Goal: Information Seeking & Learning: Learn about a topic

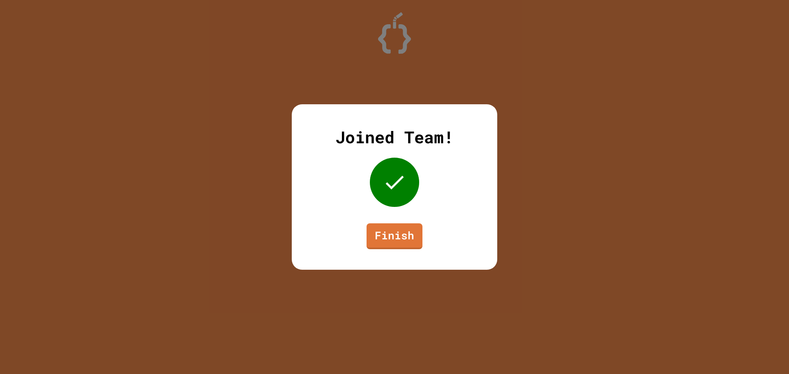
click at [394, 217] on div "Joined Team! Finish" at bounding box center [394, 187] width 205 height 166
drag, startPoint x: 400, startPoint y: 223, endPoint x: 402, endPoint y: 228, distance: 5.1
click at [402, 228] on link "Finish" at bounding box center [394, 236] width 56 height 26
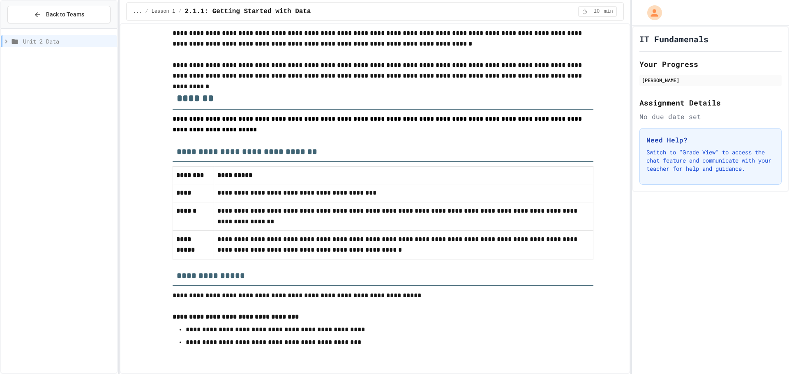
scroll to position [2077, 0]
click at [56, 39] on span "Unit 2 Data" at bounding box center [68, 41] width 91 height 9
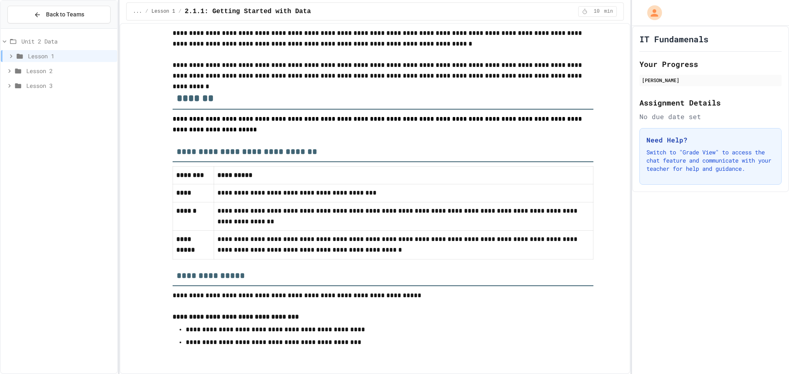
click at [63, 72] on span "Lesson 2" at bounding box center [69, 71] width 87 height 9
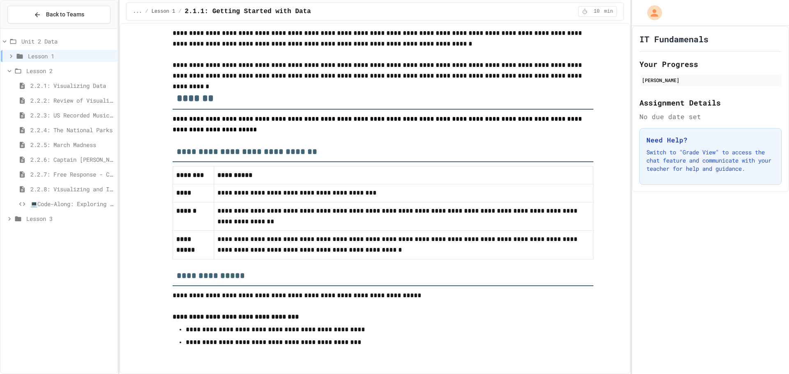
click at [69, 201] on span "💻Code-Along: Exploring Data Through Visualization" at bounding box center [71, 204] width 83 height 9
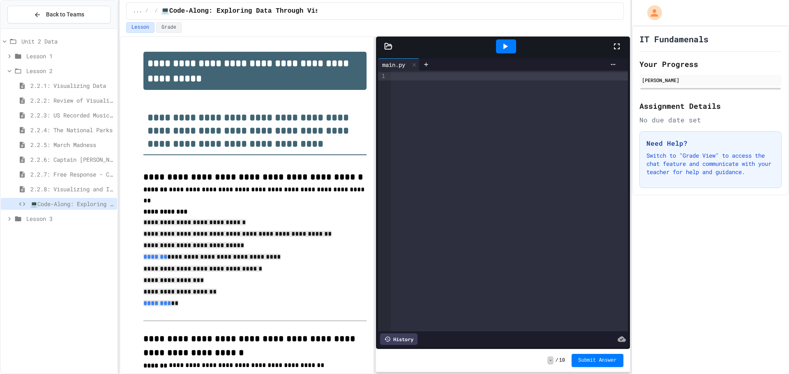
drag, startPoint x: 141, startPoint y: 218, endPoint x: 245, endPoint y: 284, distance: 122.9
click at [253, 282] on p "**********" at bounding box center [254, 280] width 223 height 11
click at [260, 277] on p "**********" at bounding box center [254, 280] width 223 height 11
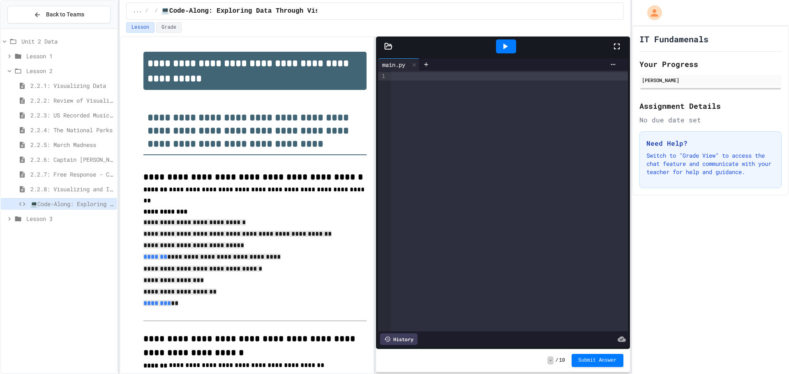
drag, startPoint x: 142, startPoint y: 218, endPoint x: 188, endPoint y: 303, distance: 97.2
click at [398, 374] on div at bounding box center [394, 375] width 789 height 0
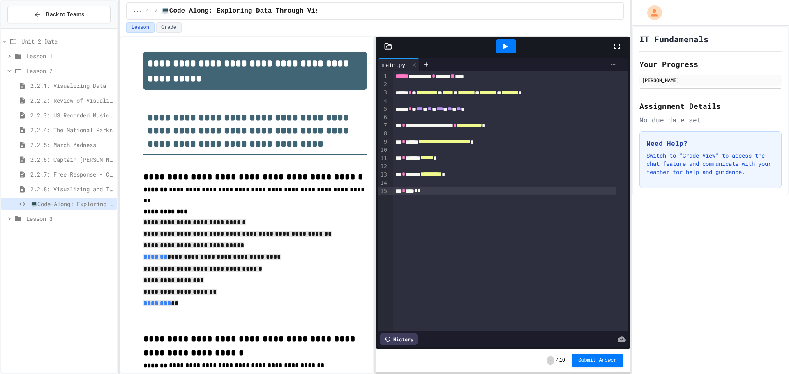
click at [609, 62] on icon at bounding box center [612, 64] width 7 height 7
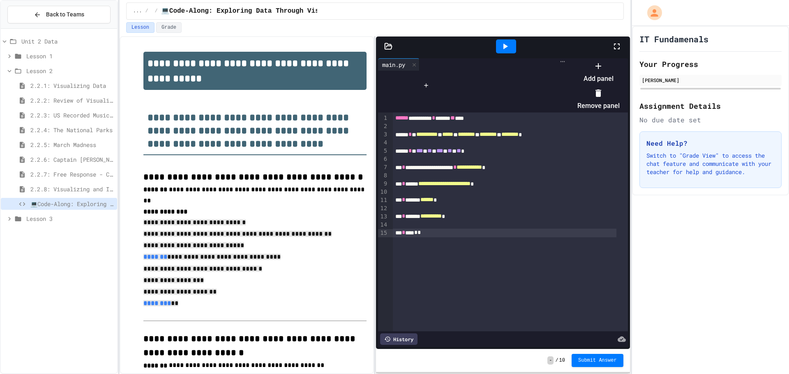
click at [605, 59] on div at bounding box center [594, 59] width 51 height 0
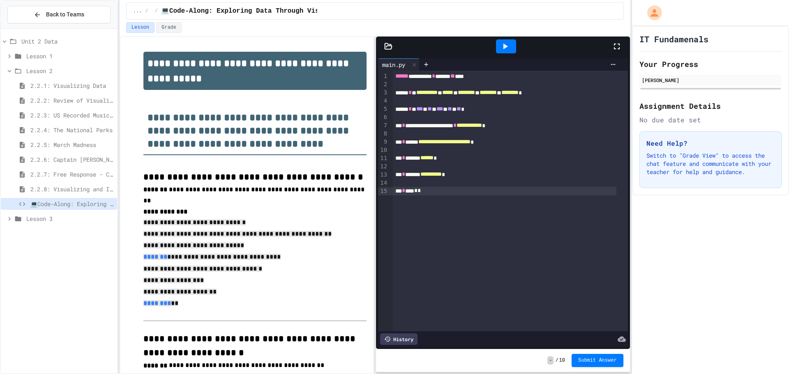
click at [612, 46] on icon at bounding box center [617, 46] width 10 height 10
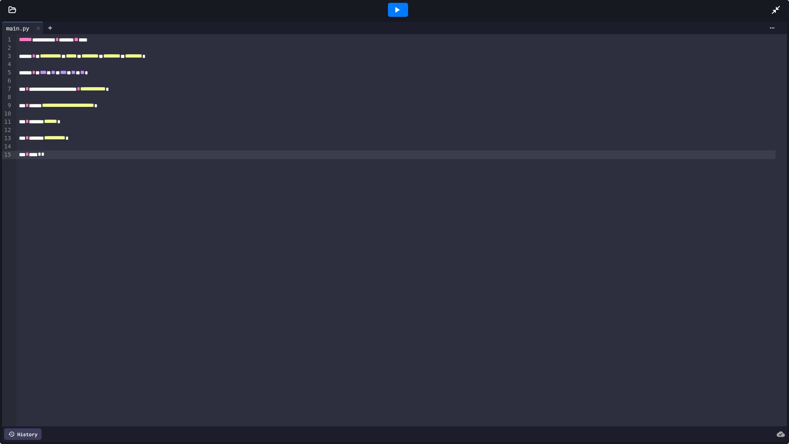
click at [403, 7] on div at bounding box center [398, 10] width 20 height 14
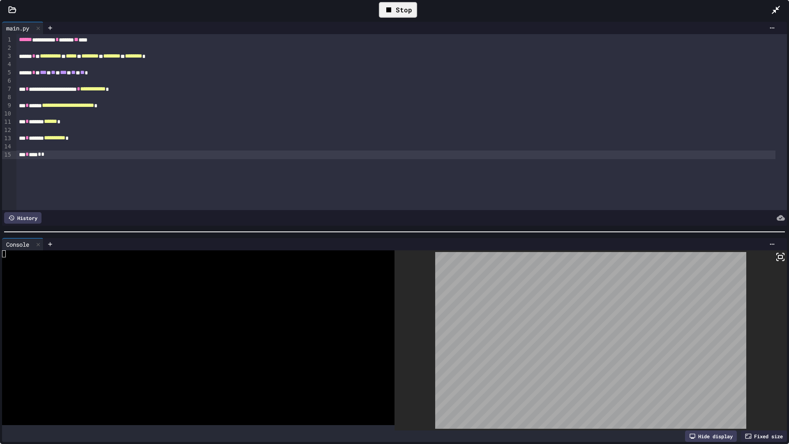
click at [406, 8] on div "Stop" at bounding box center [398, 10] width 38 height 16
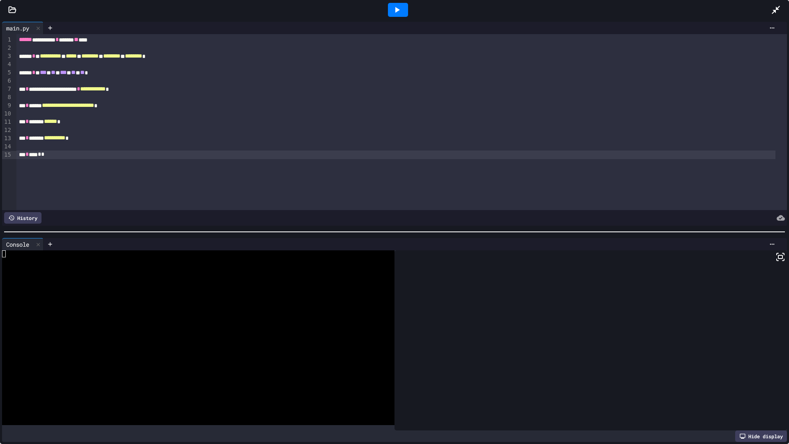
click at [779, 10] on icon at bounding box center [775, 10] width 8 height 8
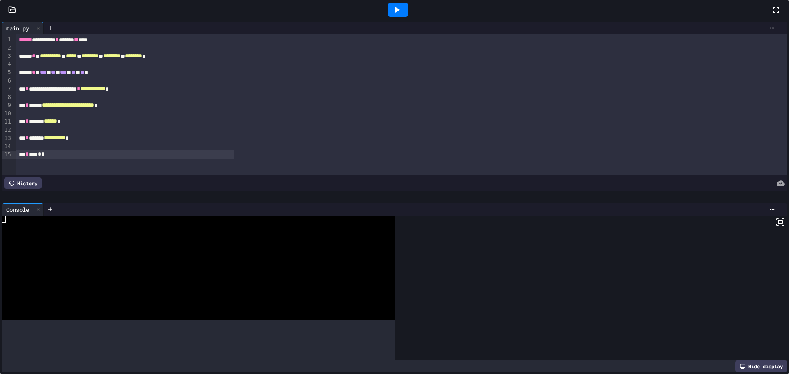
scroll to position [164, 0]
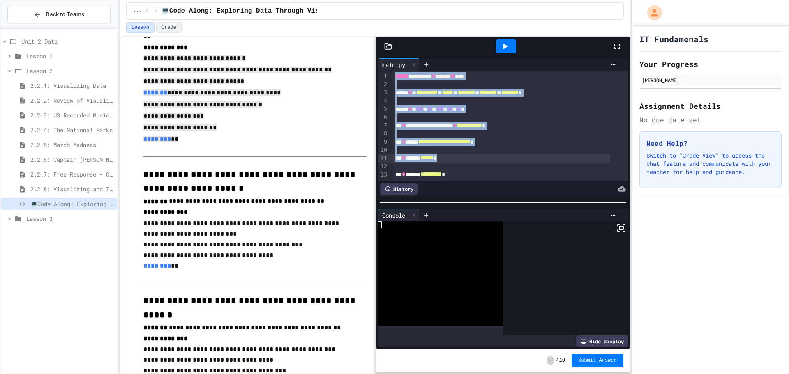
drag, startPoint x: 392, startPoint y: 76, endPoint x: 462, endPoint y: 161, distance: 110.2
click at [462, 161] on div "**********" at bounding box center [510, 134] width 235 height 126
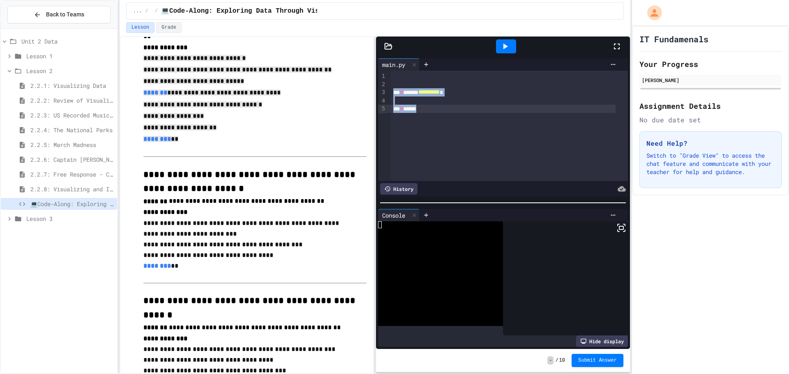
drag, startPoint x: 391, startPoint y: 92, endPoint x: 425, endPoint y: 118, distance: 43.0
click at [425, 118] on div "**********" at bounding box center [509, 126] width 237 height 110
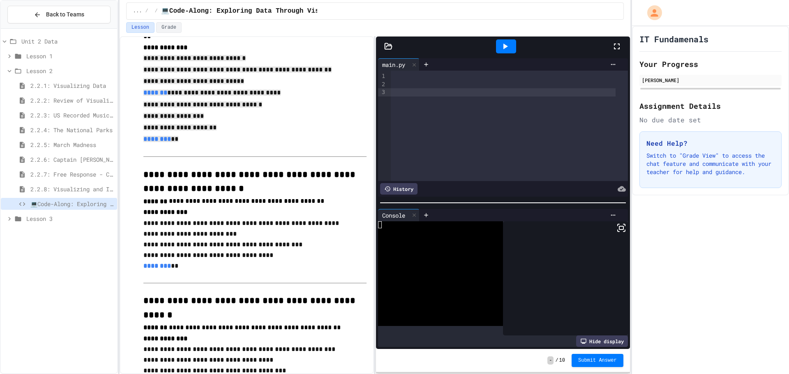
click at [400, 70] on div "main.py" at bounding box center [398, 64] width 41 height 12
click at [402, 74] on div at bounding box center [503, 76] width 225 height 8
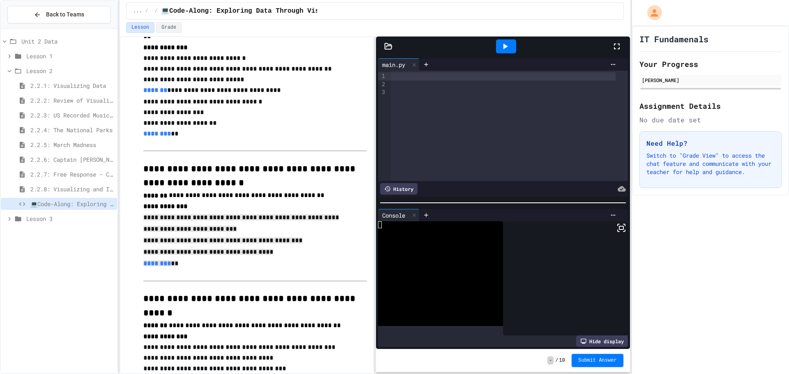
drag, startPoint x: 143, startPoint y: 219, endPoint x: 181, endPoint y: 262, distance: 57.3
copy div "**********"
click at [414, 78] on div at bounding box center [503, 76] width 225 height 8
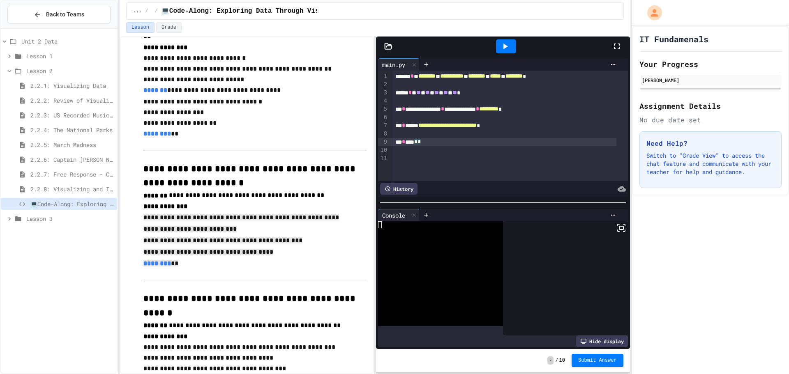
drag, startPoint x: 614, startPoint y: 42, endPoint x: 605, endPoint y: 92, distance: 50.6
click at [615, 42] on icon at bounding box center [617, 46] width 10 height 10
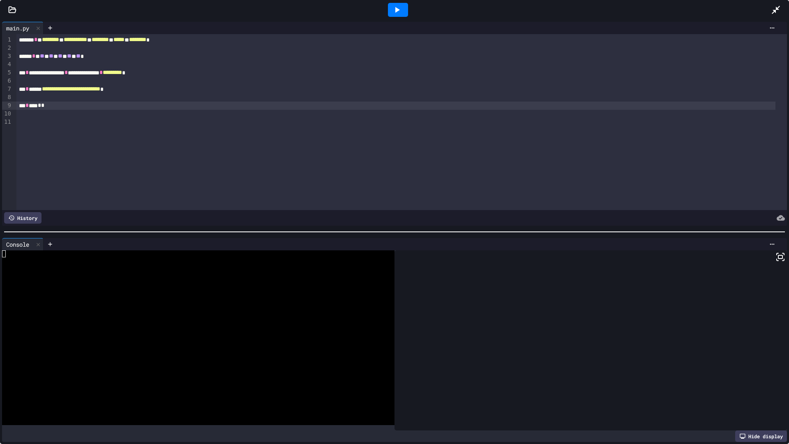
click at [401, 5] on icon at bounding box center [397, 10] width 10 height 10
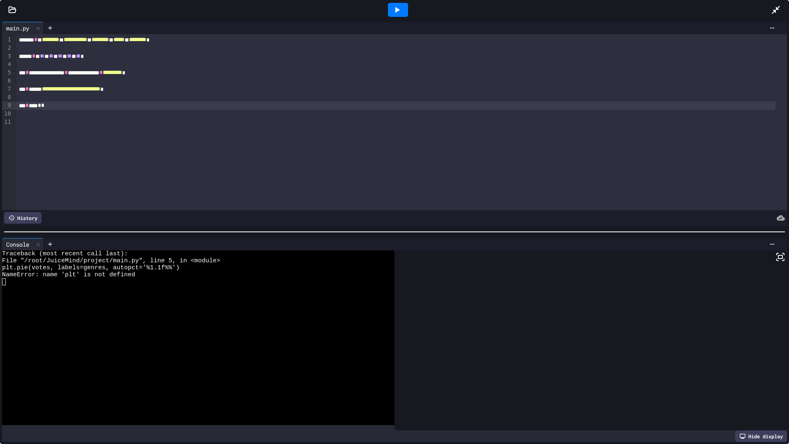
click at [393, 6] on icon at bounding box center [397, 10] width 10 height 10
click at [775, 7] on icon at bounding box center [775, 10] width 10 height 10
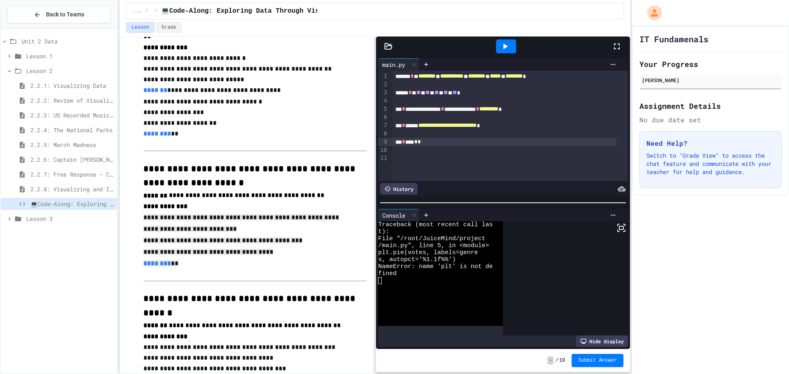
click at [618, 48] on icon at bounding box center [617, 46] width 10 height 10
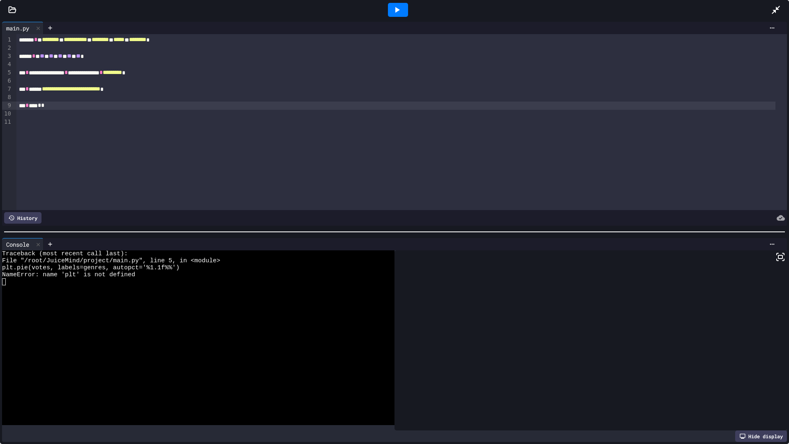
click at [400, 9] on icon at bounding box center [397, 10] width 10 height 10
click at [397, 10] on icon at bounding box center [397, 10] width 5 height 6
click at [775, 6] on icon at bounding box center [775, 10] width 10 height 10
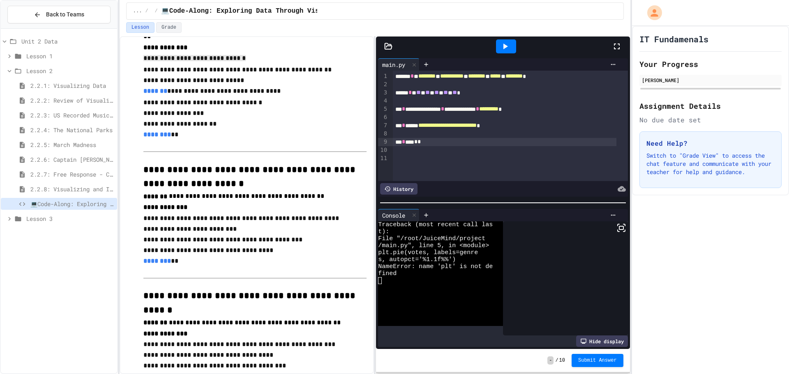
drag, startPoint x: 141, startPoint y: 52, endPoint x: 240, endPoint y: 57, distance: 99.1
click at [395, 75] on div "**********" at bounding box center [504, 76] width 223 height 8
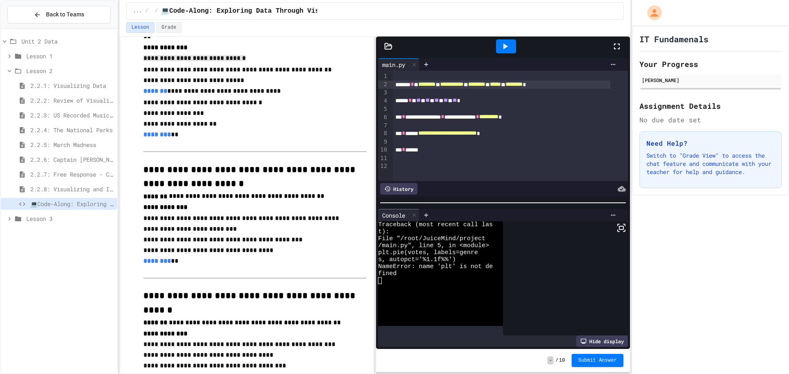
click at [397, 73] on div at bounding box center [501, 76] width 217 height 8
click at [394, 374] on div at bounding box center [394, 375] width 789 height 0
click at [618, 43] on icon at bounding box center [617, 46] width 10 height 10
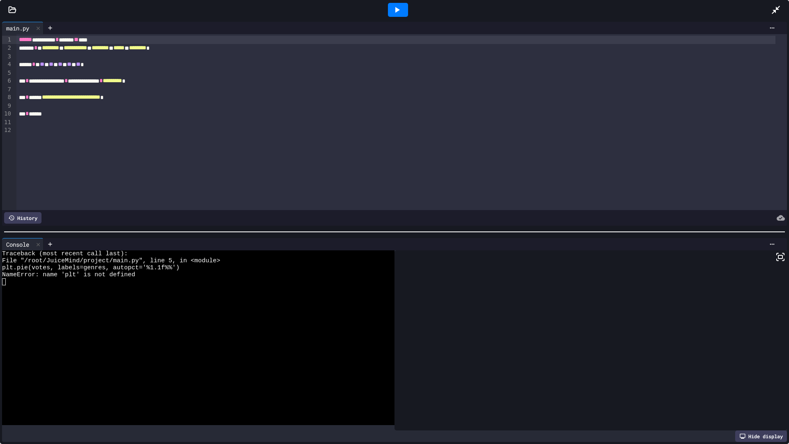
click at [389, 10] on div at bounding box center [398, 10] width 20 height 14
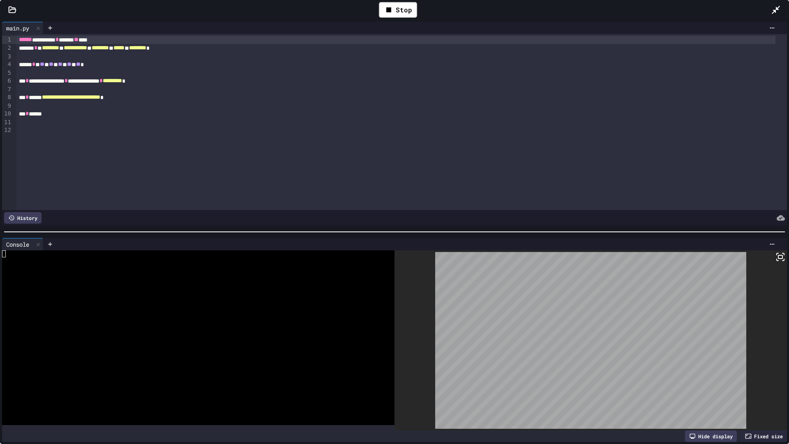
click at [777, 8] on icon at bounding box center [775, 10] width 8 height 8
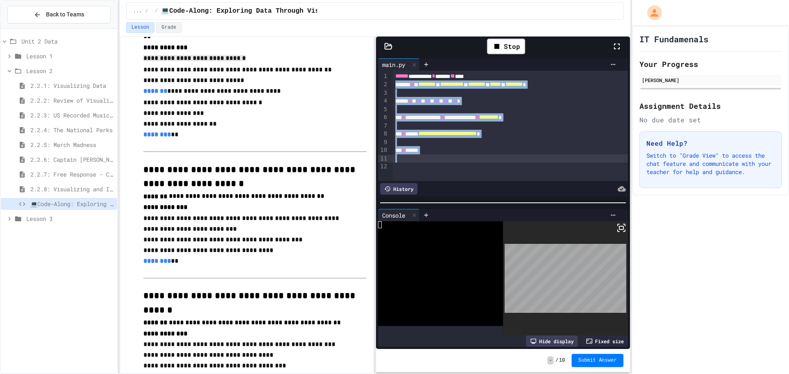
drag, startPoint x: 393, startPoint y: 87, endPoint x: 443, endPoint y: 156, distance: 85.6
click at [443, 156] on div "**********" at bounding box center [510, 126] width 235 height 110
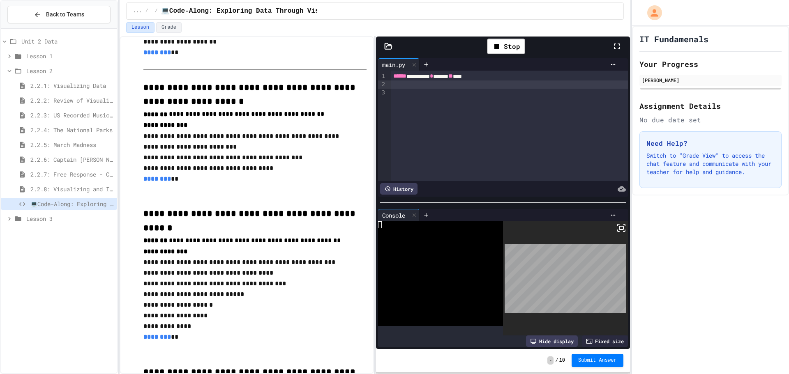
scroll to position [246, 0]
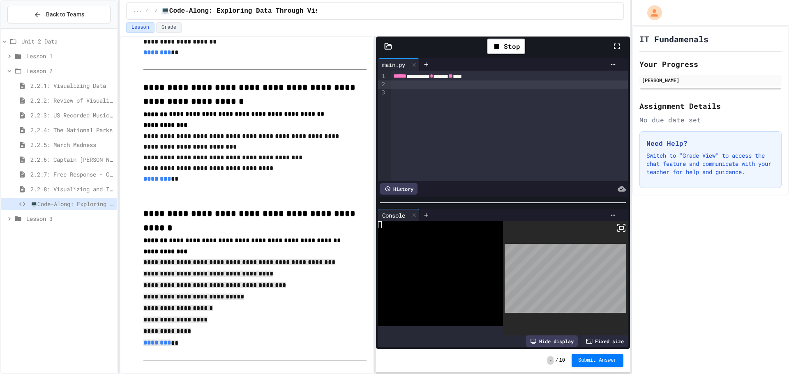
drag, startPoint x: 142, startPoint y: 244, endPoint x: 193, endPoint y: 312, distance: 84.4
click at [189, 334] on div "**********" at bounding box center [246, 321] width 239 height 1047
click at [418, 374] on div at bounding box center [394, 375] width 789 height 0
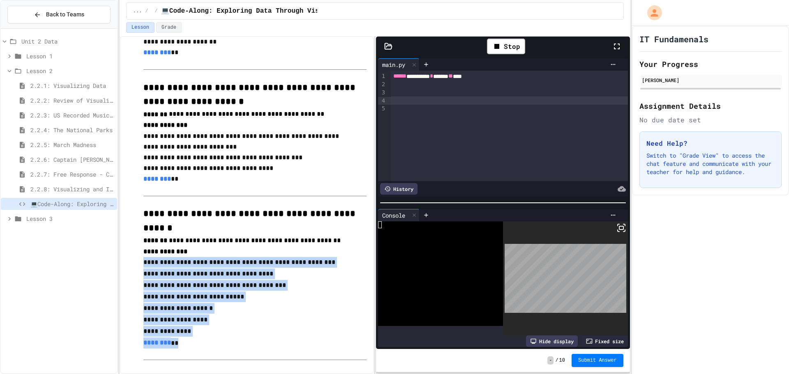
drag, startPoint x: 141, startPoint y: 250, endPoint x: 193, endPoint y: 326, distance: 92.3
click at [193, 326] on div "**********" at bounding box center [246, 321] width 239 height 1046
copy div "**********"
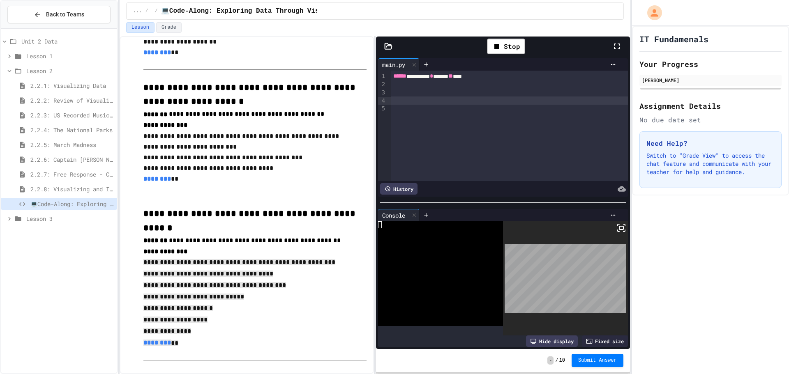
click at [404, 84] on div at bounding box center [509, 84] width 237 height 8
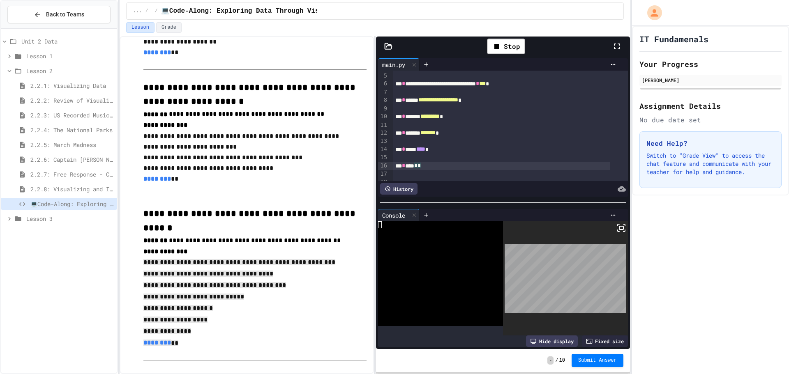
scroll to position [0, 0]
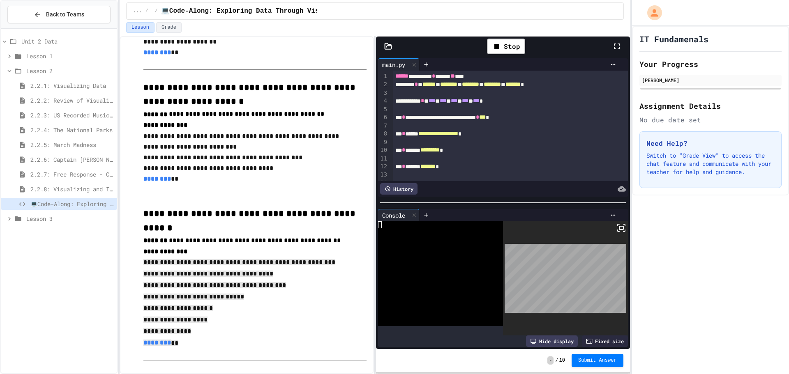
click at [617, 45] on icon at bounding box center [617, 46] width 10 height 10
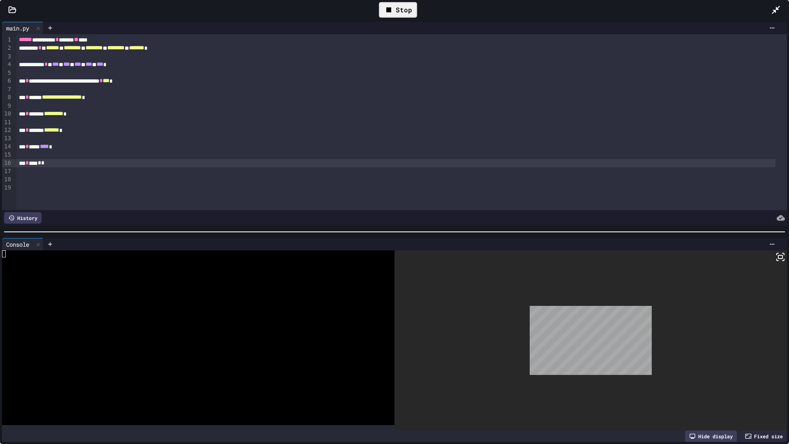
click at [400, 7] on div "Stop" at bounding box center [398, 10] width 38 height 16
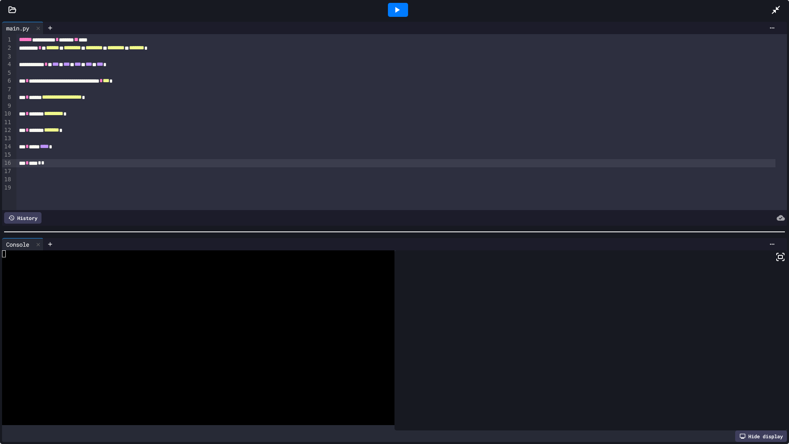
click at [400, 6] on icon at bounding box center [397, 10] width 10 height 10
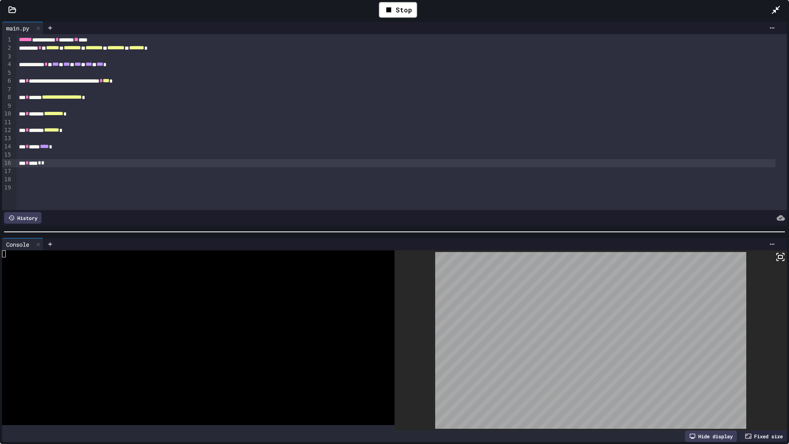
drag, startPoint x: 401, startPoint y: 10, endPoint x: 453, endPoint y: 12, distance: 52.6
click at [401, 10] on div "Stop" at bounding box center [398, 10] width 38 height 16
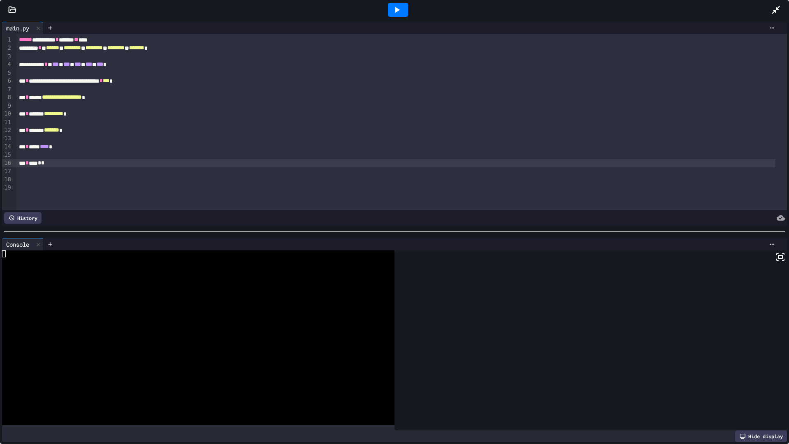
click at [777, 5] on icon at bounding box center [775, 10] width 10 height 10
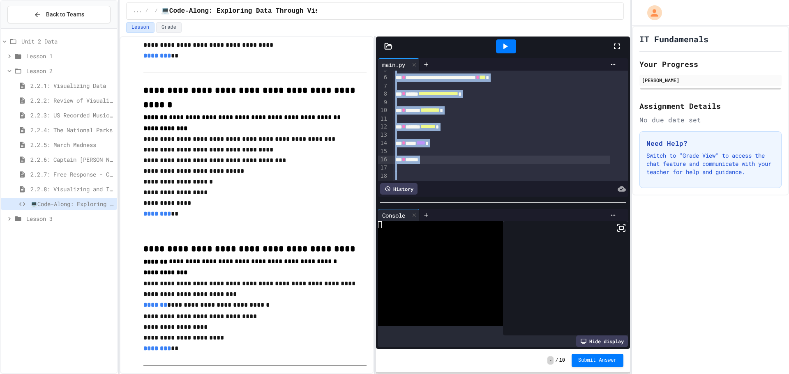
scroll to position [58, 0]
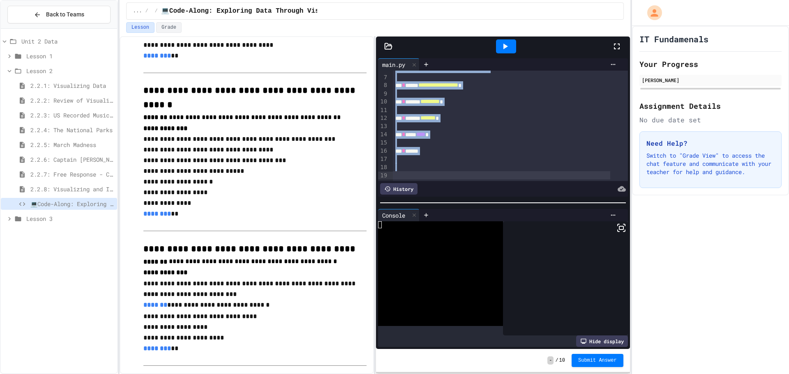
drag, startPoint x: 393, startPoint y: 84, endPoint x: 460, endPoint y: 152, distance: 95.0
click at [463, 159] on div "**********" at bounding box center [510, 101] width 235 height 159
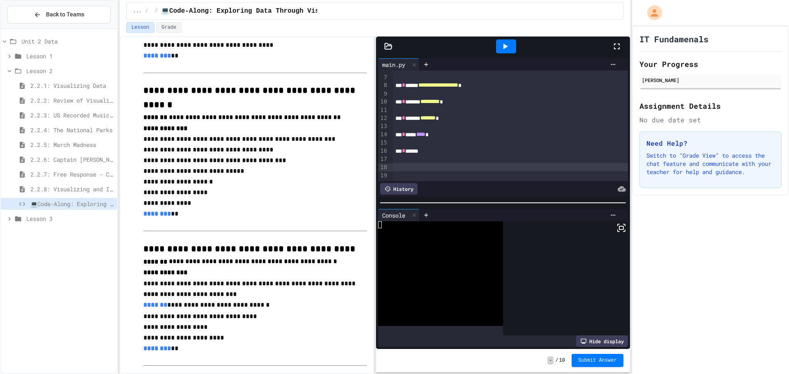
scroll to position [0, 0]
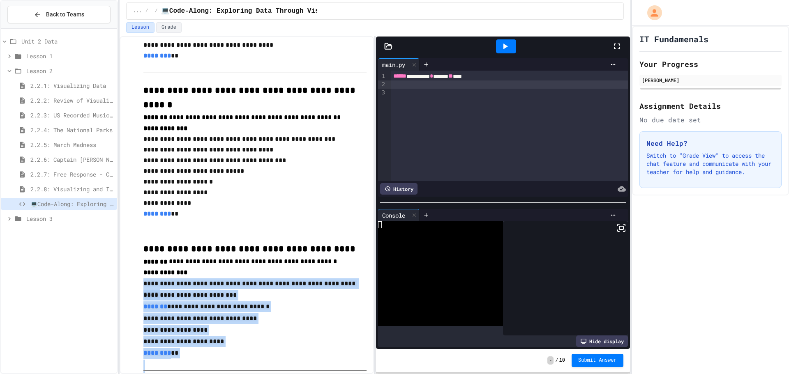
drag, startPoint x: 138, startPoint y: 268, endPoint x: 191, endPoint y: 329, distance: 80.9
click at [194, 357] on div "**********" at bounding box center [246, 198] width 239 height 1046
copy div "**********"
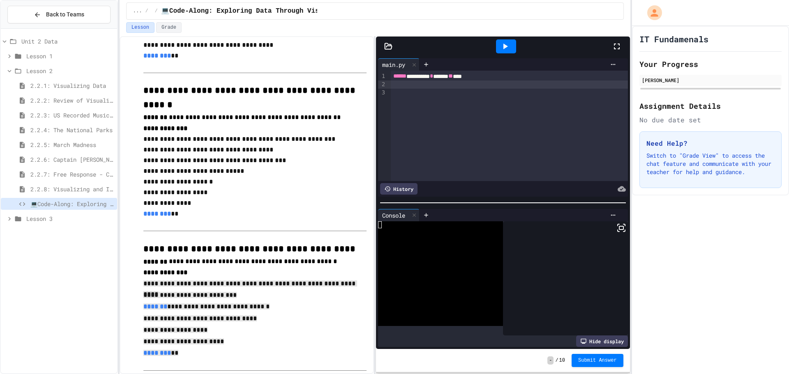
click at [407, 83] on div at bounding box center [509, 84] width 237 height 8
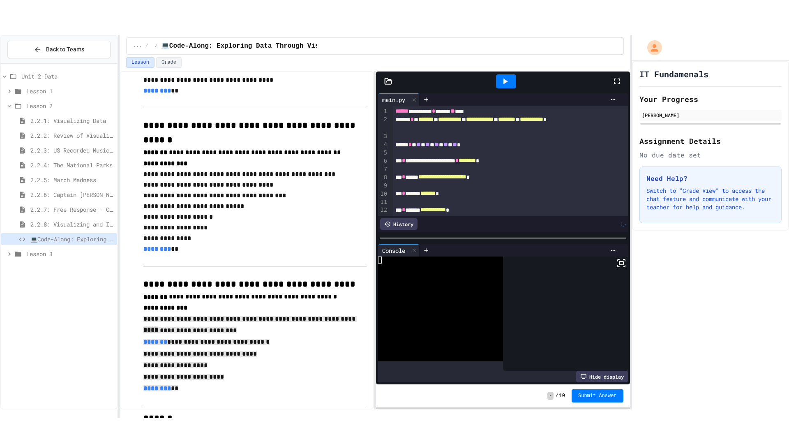
scroll to position [41, 0]
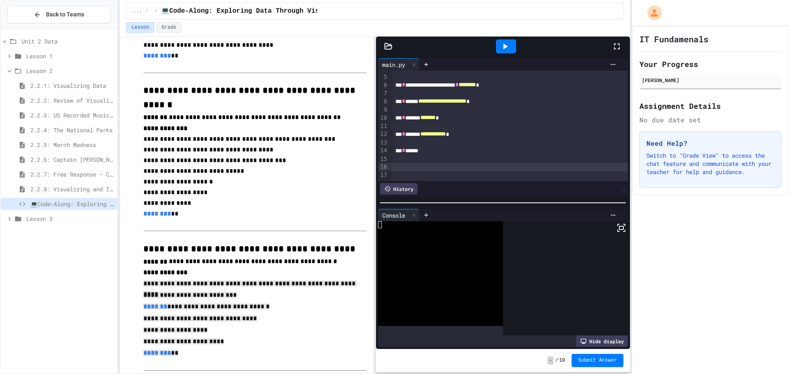
click at [617, 42] on icon at bounding box center [617, 46] width 10 height 10
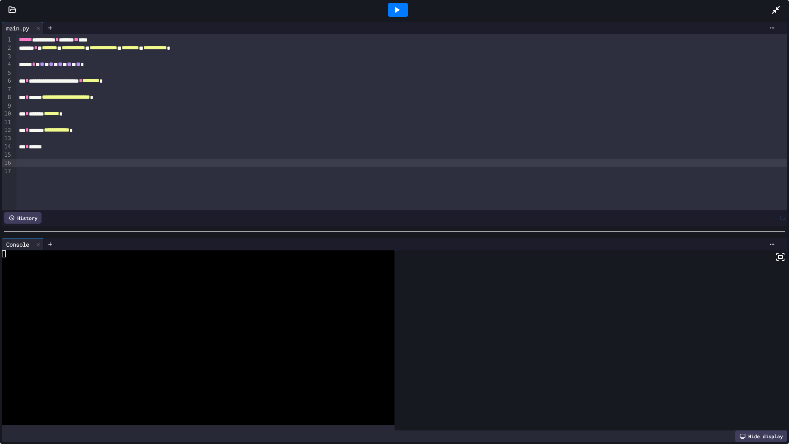
click at [396, 10] on icon at bounding box center [397, 10] width 5 height 6
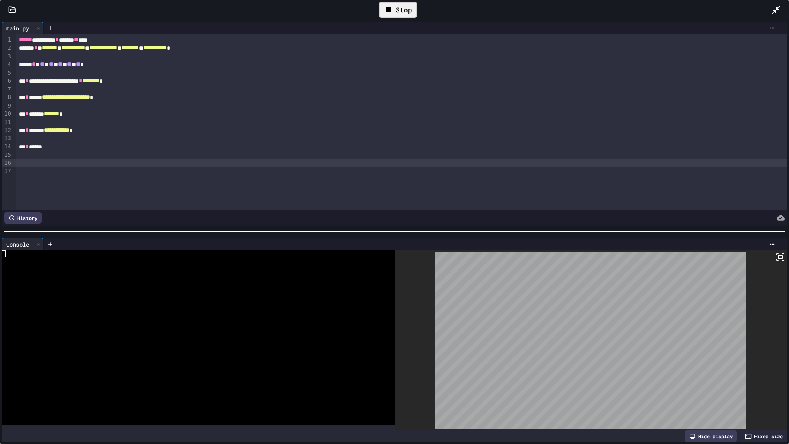
drag, startPoint x: 391, startPoint y: 11, endPoint x: 402, endPoint y: 9, distance: 11.3
click at [391, 11] on icon at bounding box center [389, 10] width 10 height 10
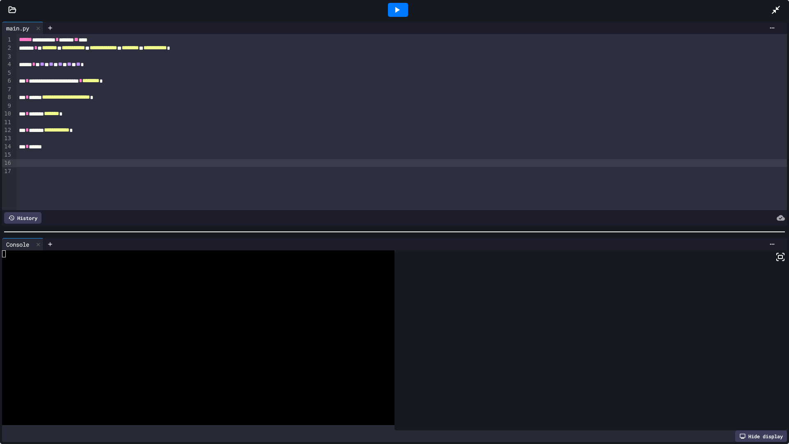
click at [777, 14] on icon at bounding box center [775, 10] width 10 height 10
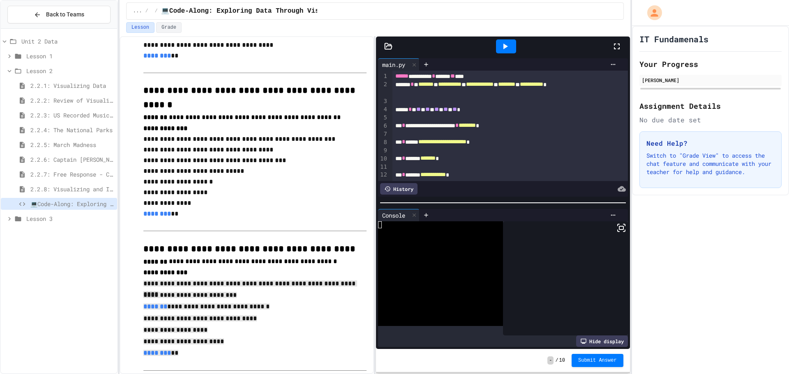
drag, startPoint x: 391, startPoint y: 84, endPoint x: 413, endPoint y: 105, distance: 30.2
click at [418, 110] on div "**********" at bounding box center [502, 126] width 249 height 110
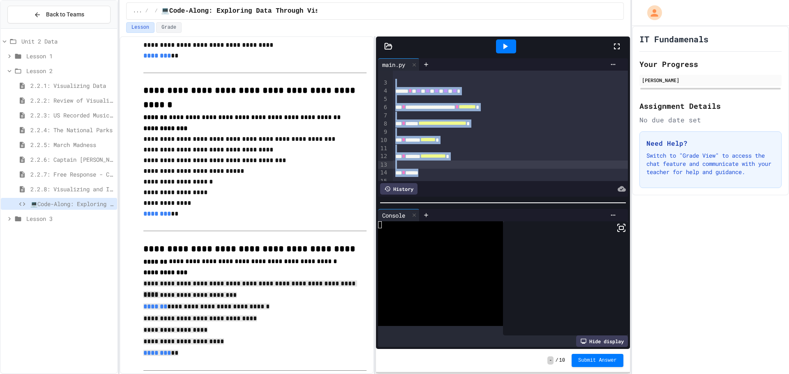
drag, startPoint x: 393, startPoint y: 85, endPoint x: 458, endPoint y: 172, distance: 108.5
click at [458, 172] on div "**********" at bounding box center [502, 126] width 249 height 110
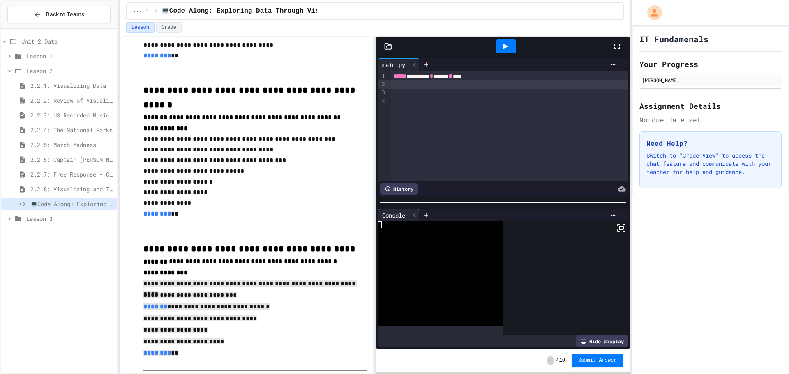
click at [221, 290] on p "**********" at bounding box center [254, 295] width 223 height 11
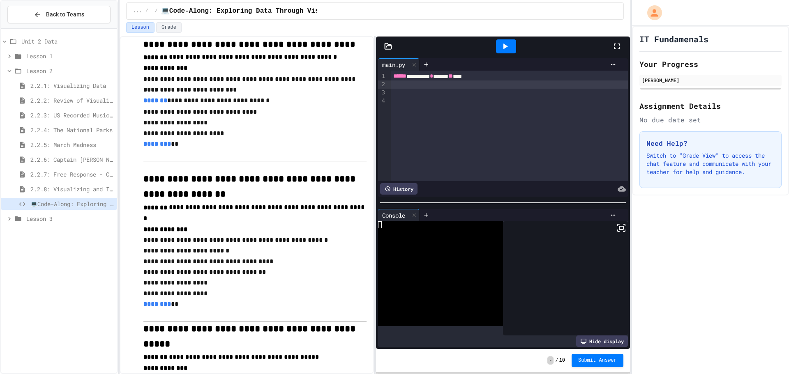
scroll to position [574, 0]
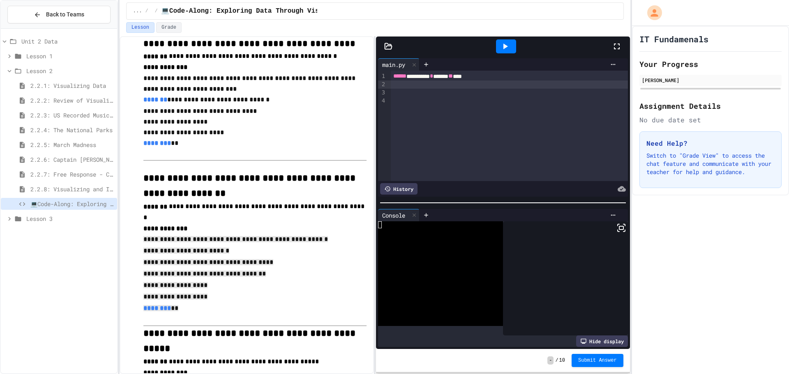
drag, startPoint x: 145, startPoint y: 217, endPoint x: 183, endPoint y: 290, distance: 82.5
copy div "**********"
click at [421, 85] on div at bounding box center [509, 84] width 237 height 8
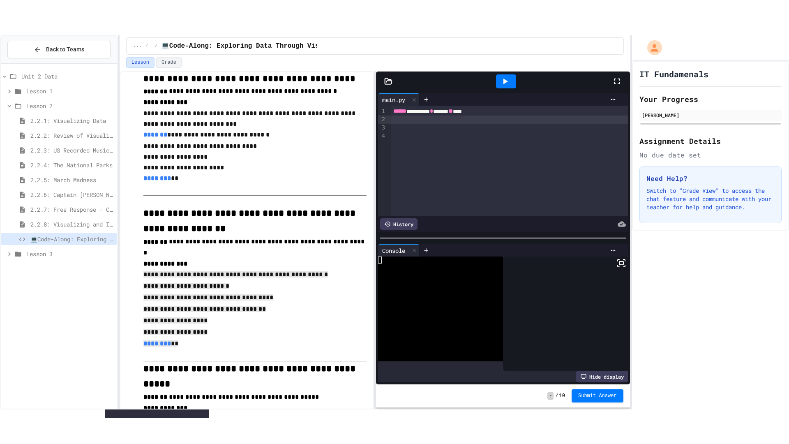
scroll to position [17, 0]
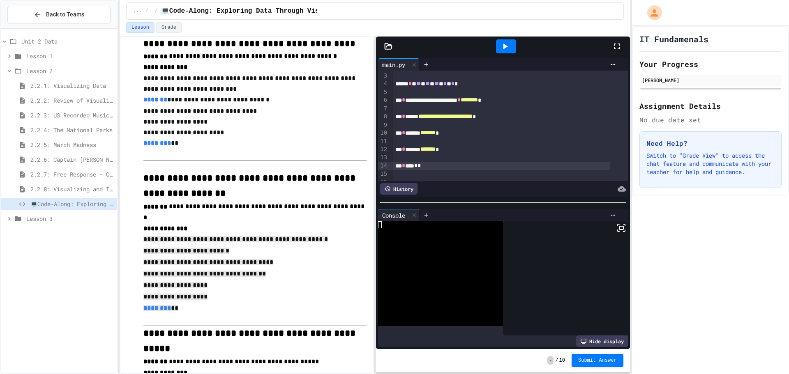
click at [612, 47] on icon at bounding box center [617, 46] width 10 height 10
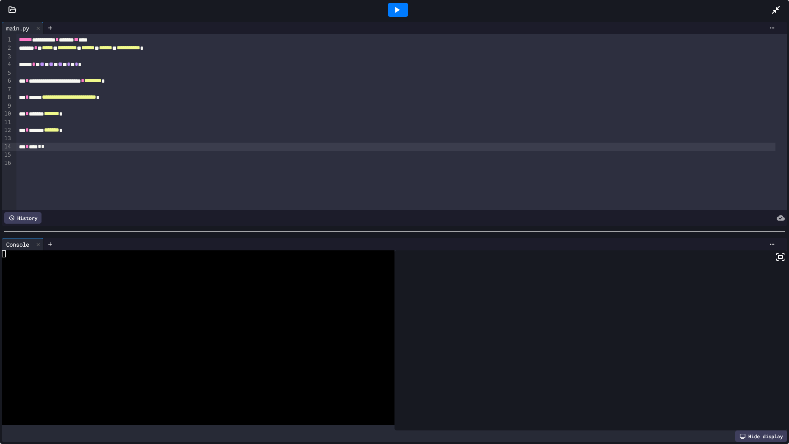
click at [389, 9] on div at bounding box center [398, 10] width 20 height 14
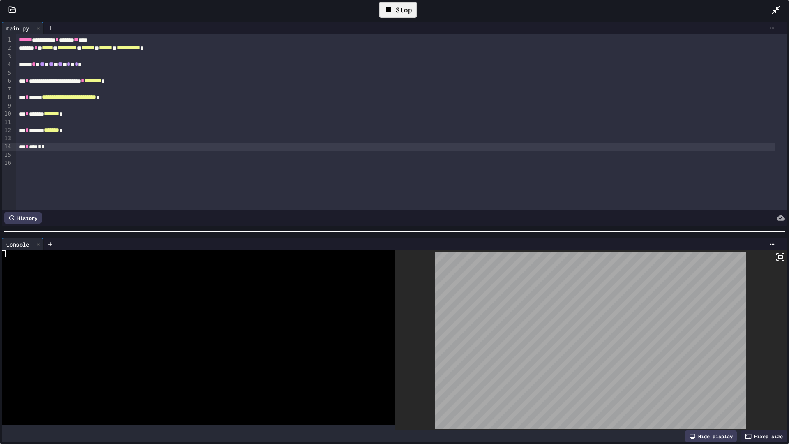
click at [411, 13] on div "Stop" at bounding box center [398, 10] width 38 height 16
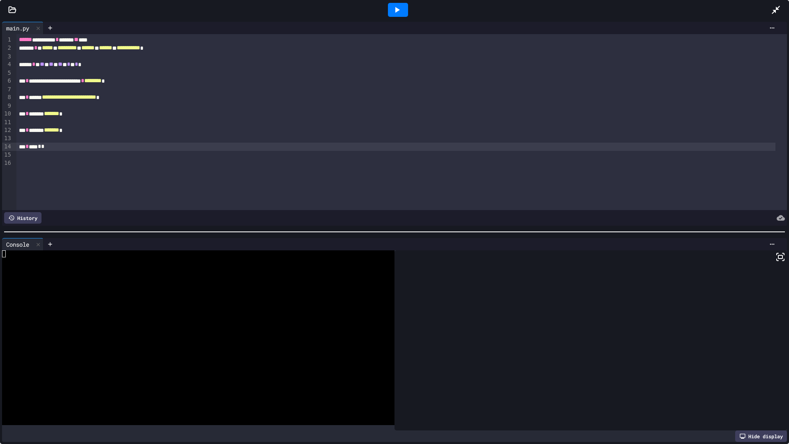
click at [778, 10] on icon at bounding box center [775, 10] width 10 height 10
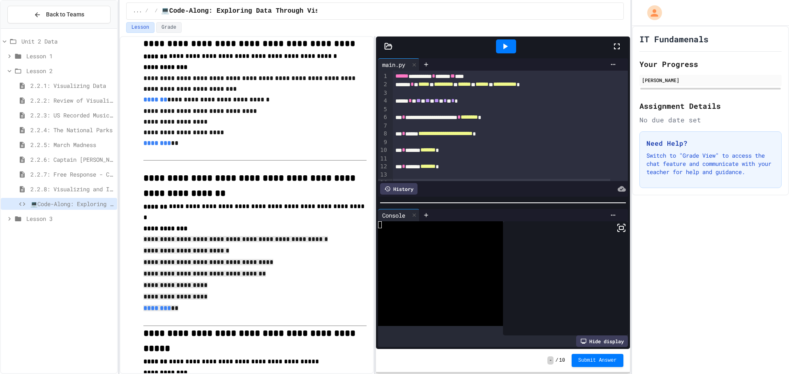
drag, startPoint x: 246, startPoint y: 239, endPoint x: 235, endPoint y: 249, distance: 14.8
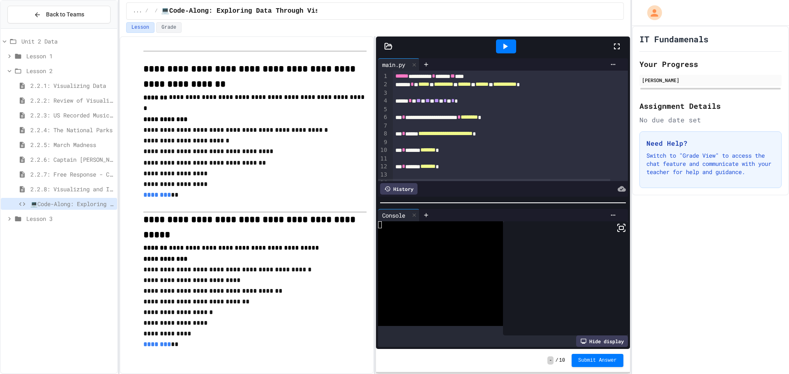
scroll to position [683, 0]
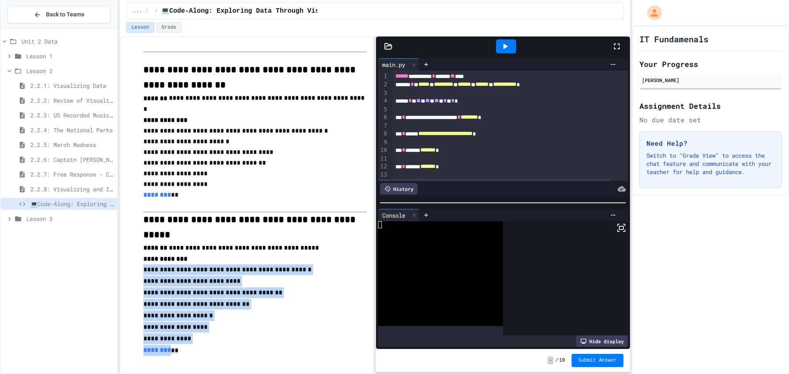
drag, startPoint x: 140, startPoint y: 236, endPoint x: 179, endPoint y: 317, distance: 90.6
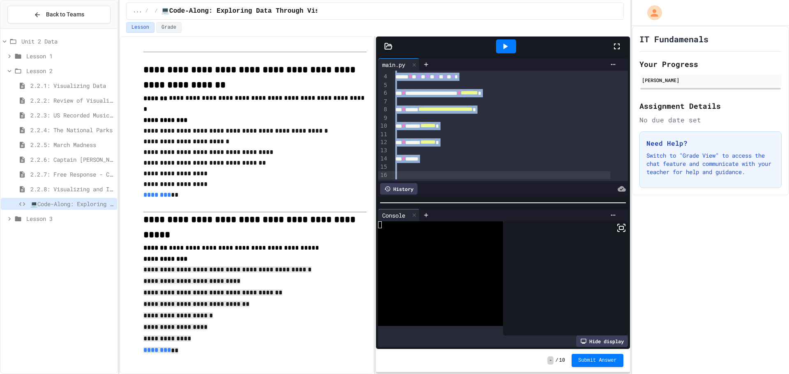
scroll to position [34, 0]
drag, startPoint x: 393, startPoint y: 84, endPoint x: 478, endPoint y: 170, distance: 120.8
click at [480, 175] on div "**********" at bounding box center [502, 126] width 249 height 110
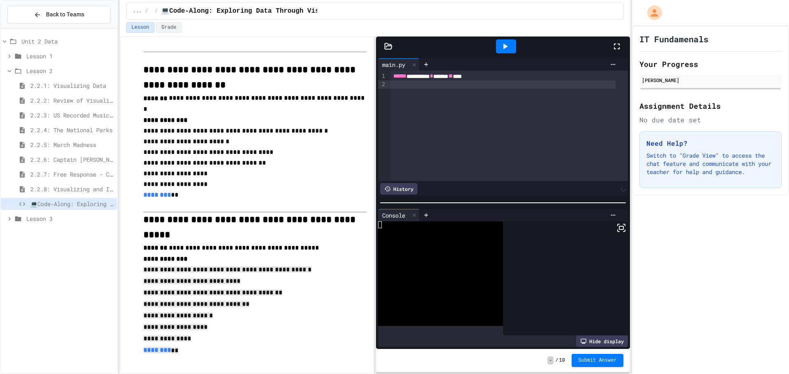
scroll to position [0, 0]
click at [394, 374] on div at bounding box center [394, 375] width 789 height 0
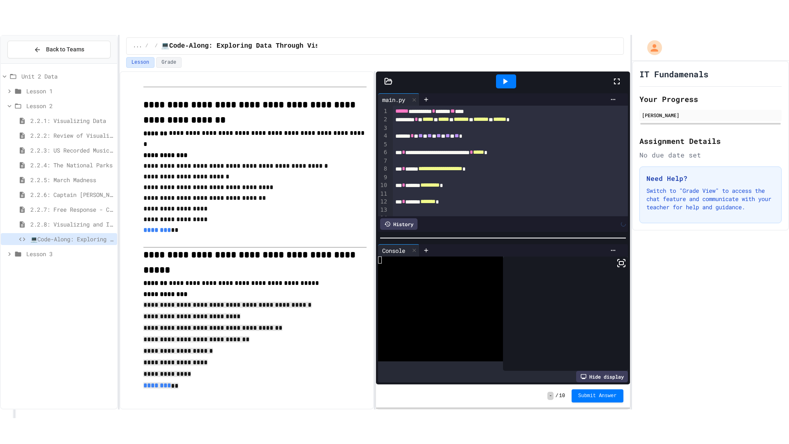
scroll to position [34, 0]
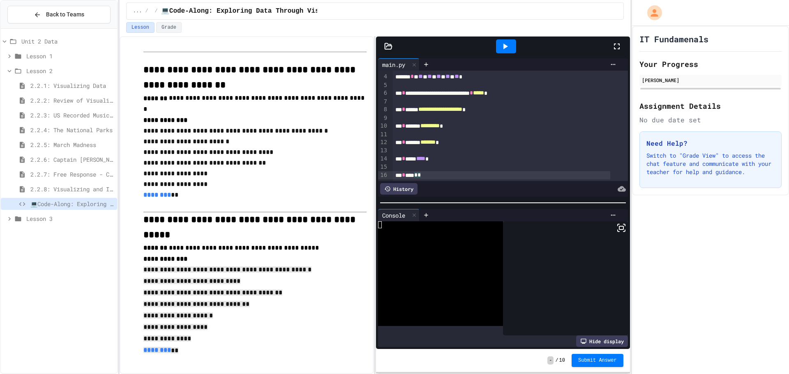
click at [619, 42] on icon at bounding box center [617, 46] width 10 height 10
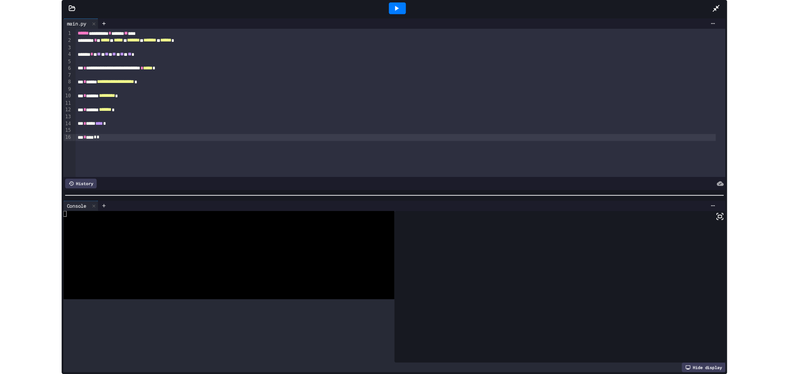
scroll to position [0, 0]
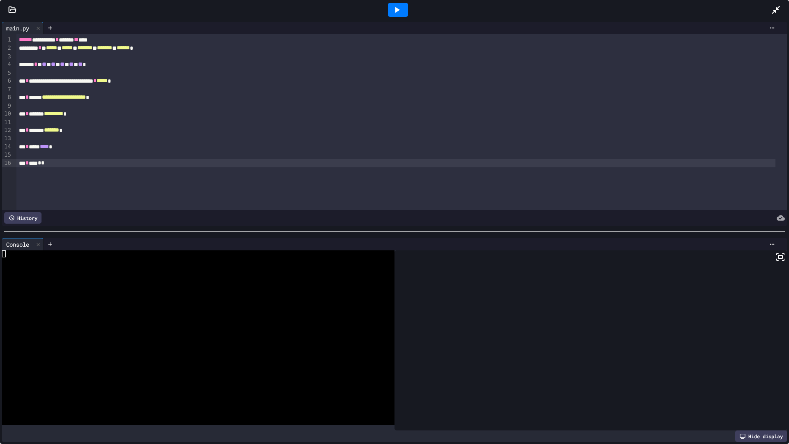
click at [398, 6] on icon at bounding box center [397, 10] width 10 height 10
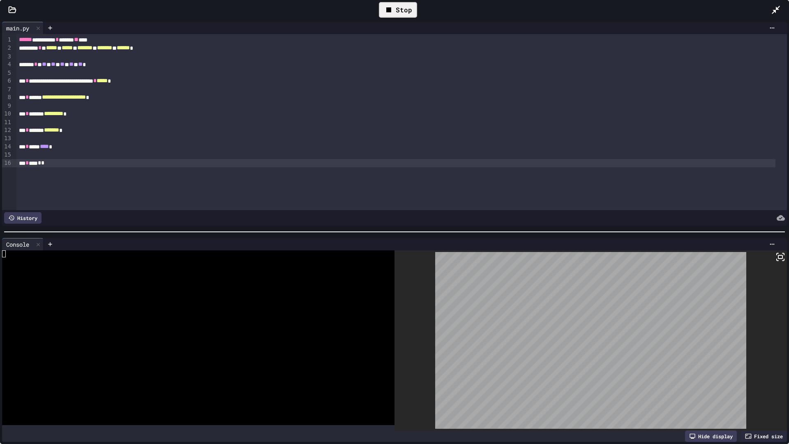
click at [380, 10] on div "Stop" at bounding box center [398, 10] width 38 height 16
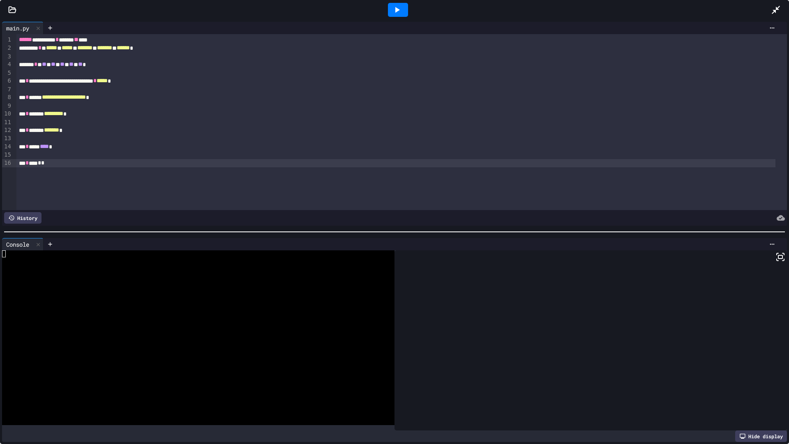
click at [779, 7] on icon at bounding box center [775, 10] width 10 height 10
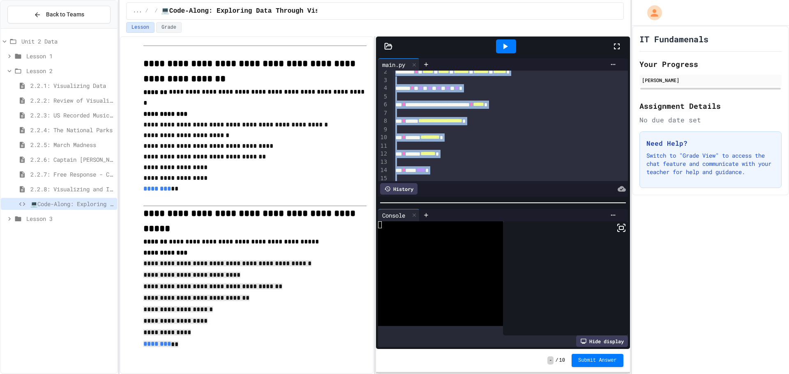
scroll to position [34, 0]
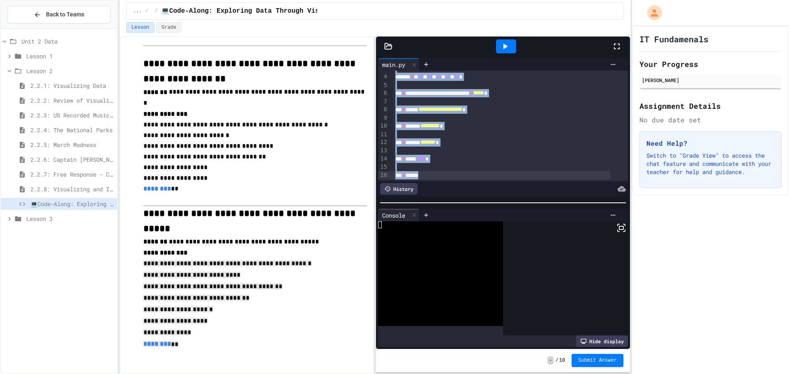
drag, startPoint x: 392, startPoint y: 76, endPoint x: 490, endPoint y: 191, distance: 151.3
click at [490, 191] on div "**********" at bounding box center [502, 134] width 249 height 126
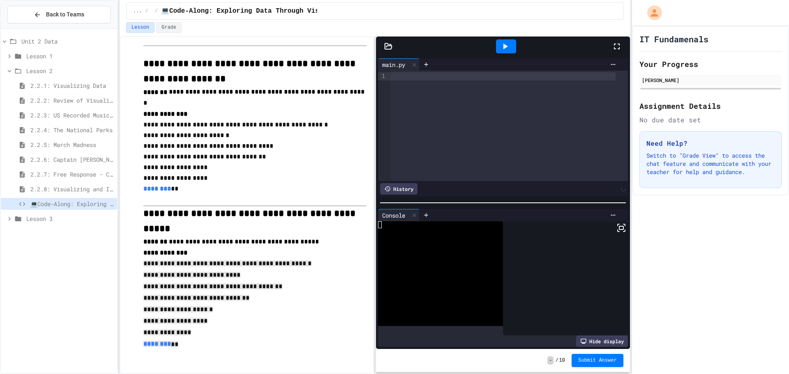
scroll to position [0, 0]
